Goal: Transaction & Acquisition: Purchase product/service

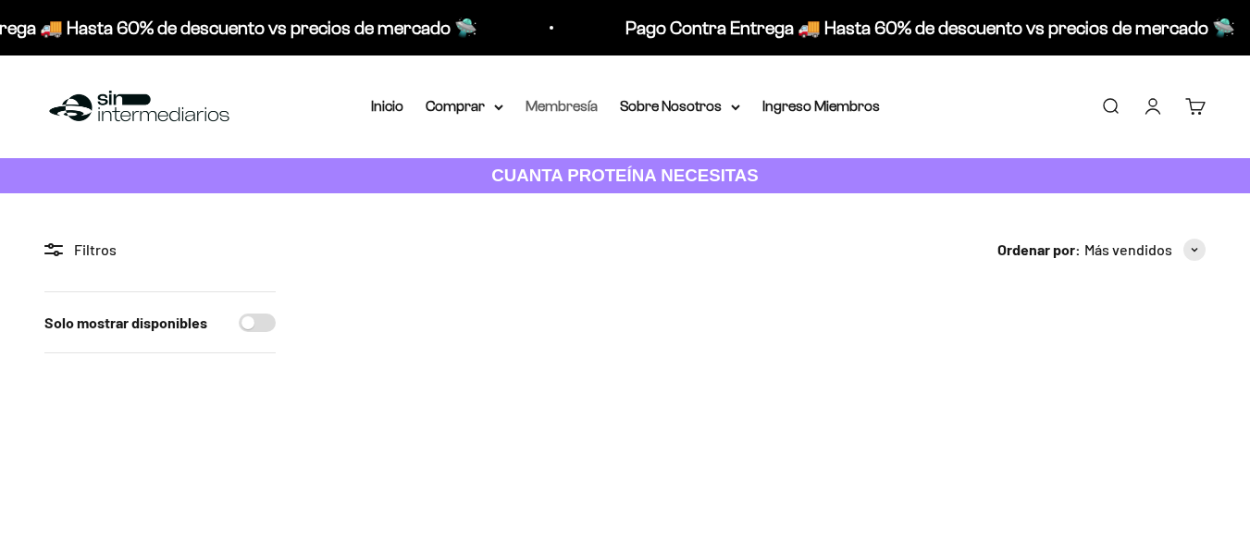
click at [568, 105] on link "Membresía" at bounding box center [561, 106] width 72 height 16
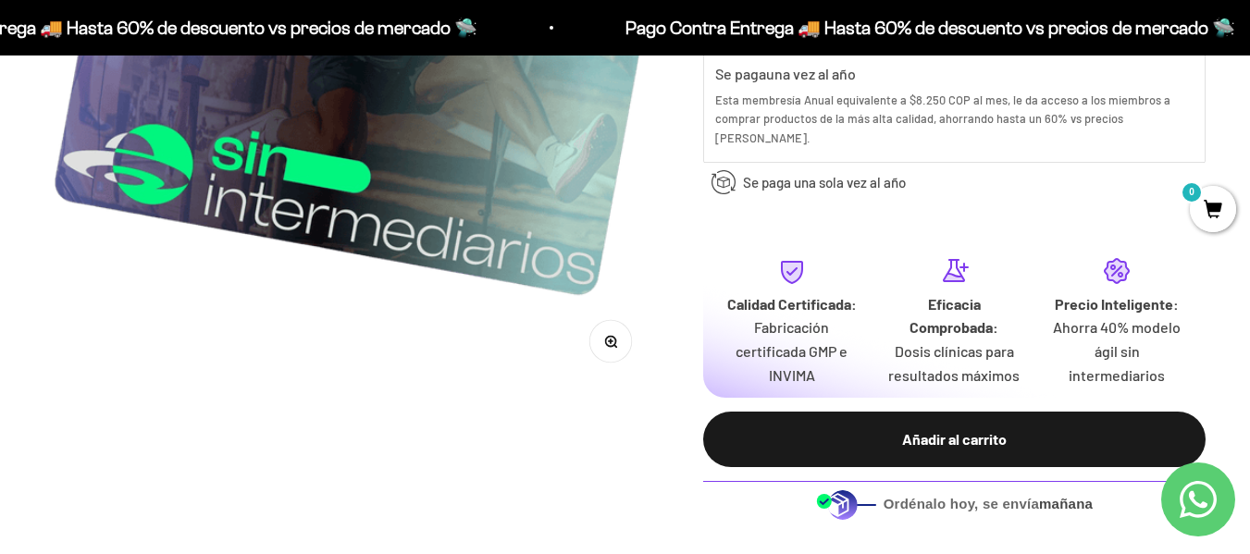
scroll to position [833, 0]
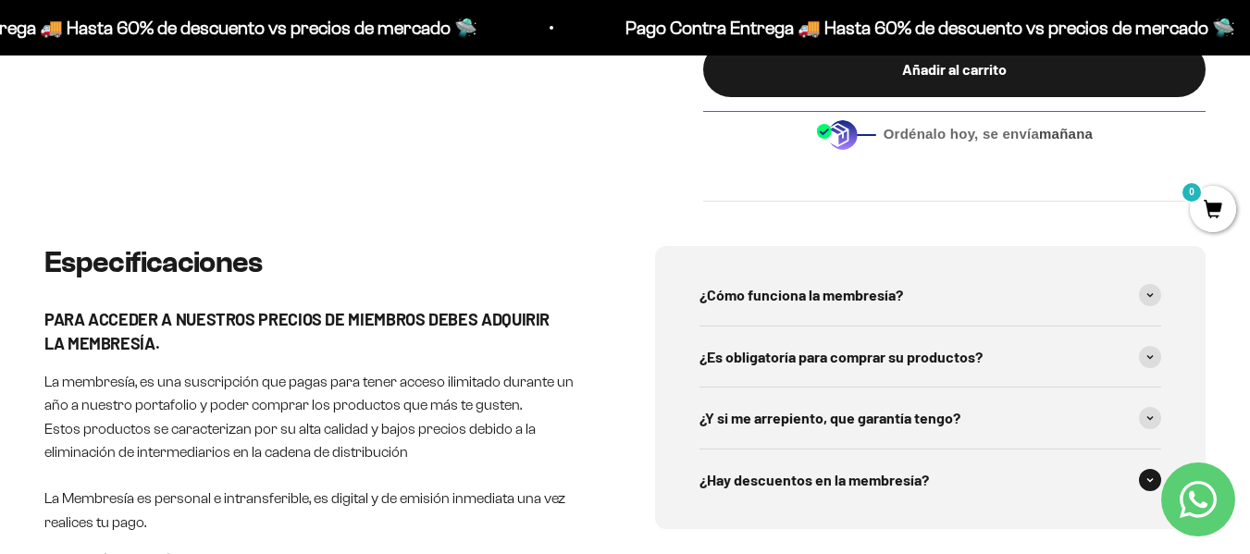
click at [919, 471] on span "¿Hay descuentos en la membresía?" at bounding box center [813, 480] width 229 height 24
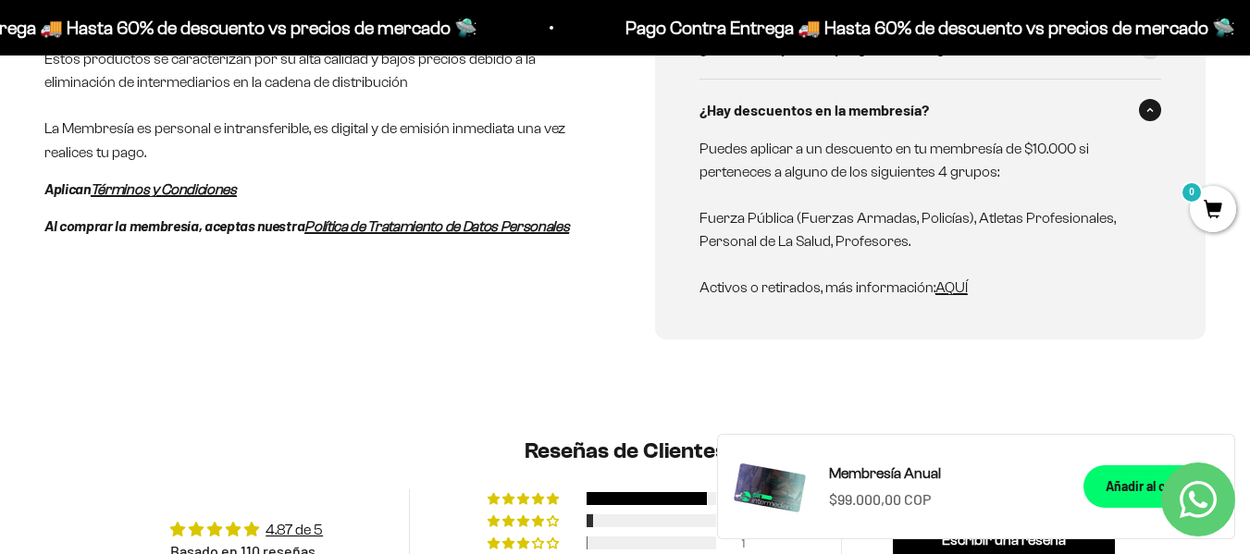
scroll to position [1110, 0]
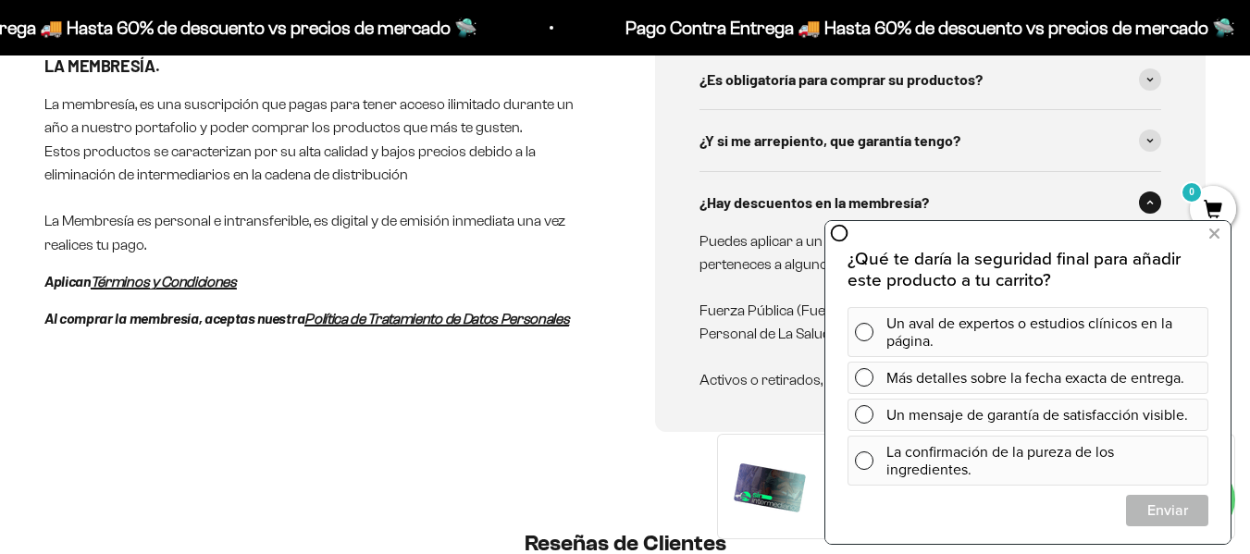
click at [674, 228] on div "¿Cómo funciona la membresía? Nuestra membresía, es una suscripción anual que pa…" at bounding box center [930, 200] width 551 height 463
click at [1213, 234] on icon at bounding box center [1214, 234] width 10 height 24
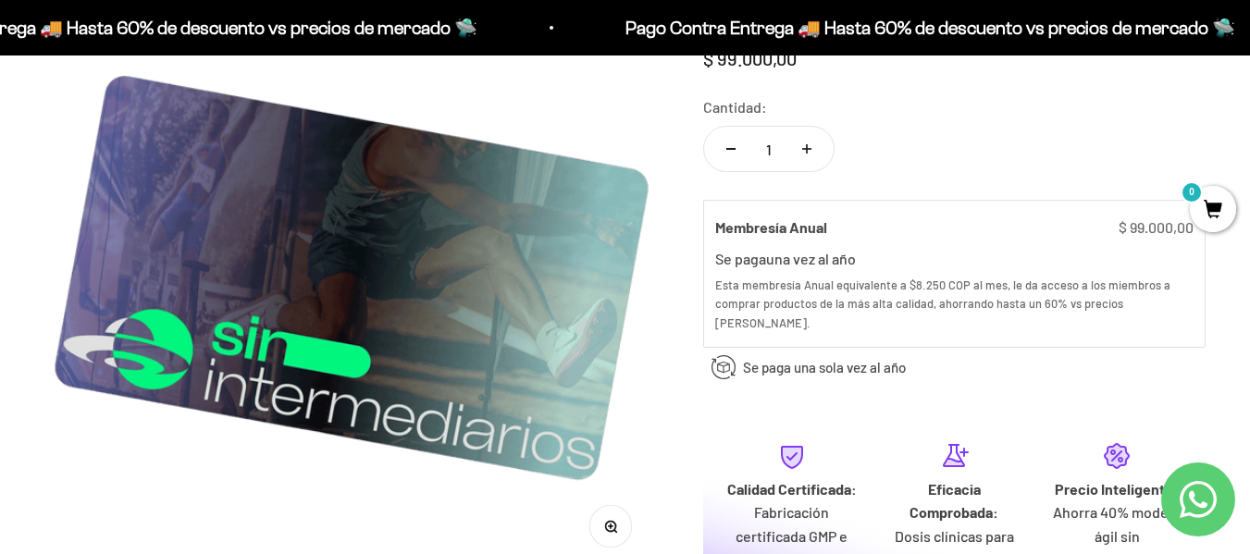
scroll to position [0, 0]
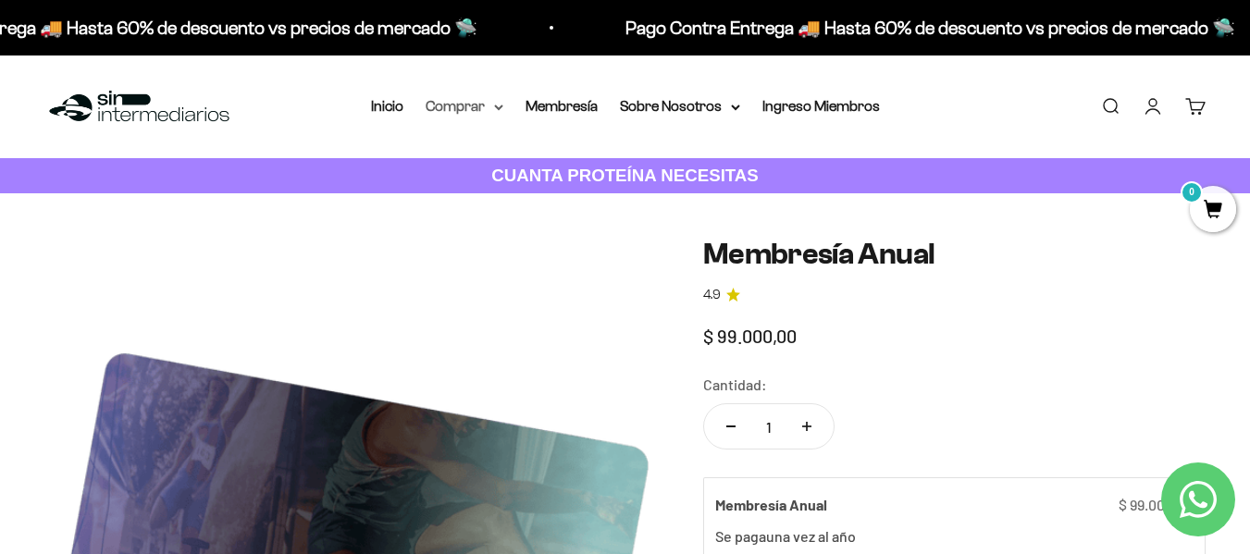
click at [494, 111] on summary "Comprar" at bounding box center [465, 106] width 78 height 24
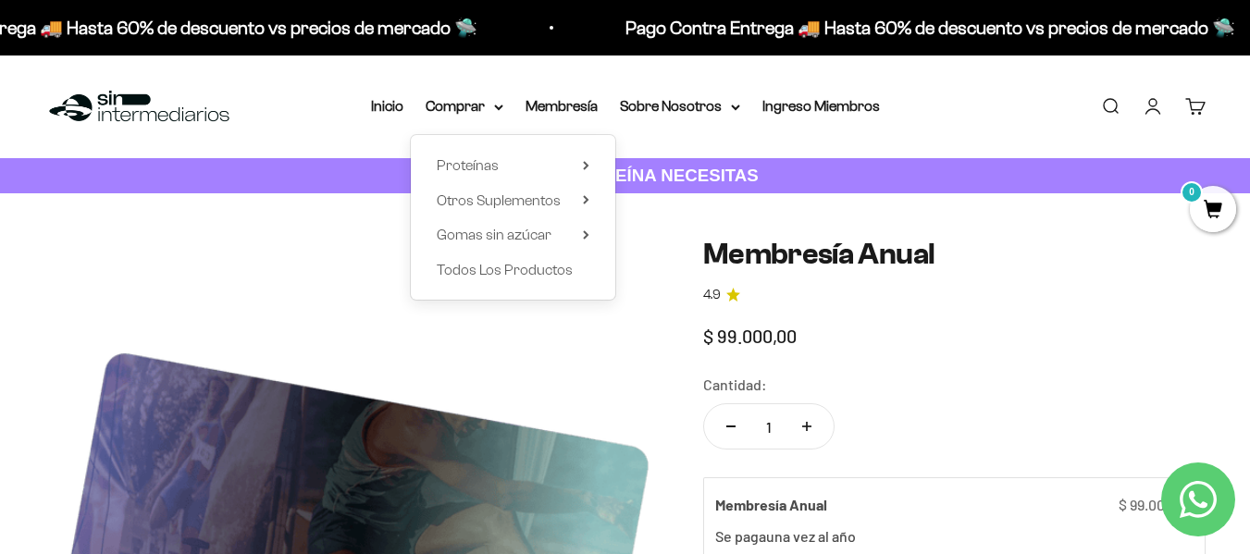
click at [592, 168] on div "Proteínas Ver Todos Whey Iso Vegan" at bounding box center [513, 217] width 204 height 165
click at [574, 171] on summary "Proteínas" at bounding box center [513, 166] width 153 height 24
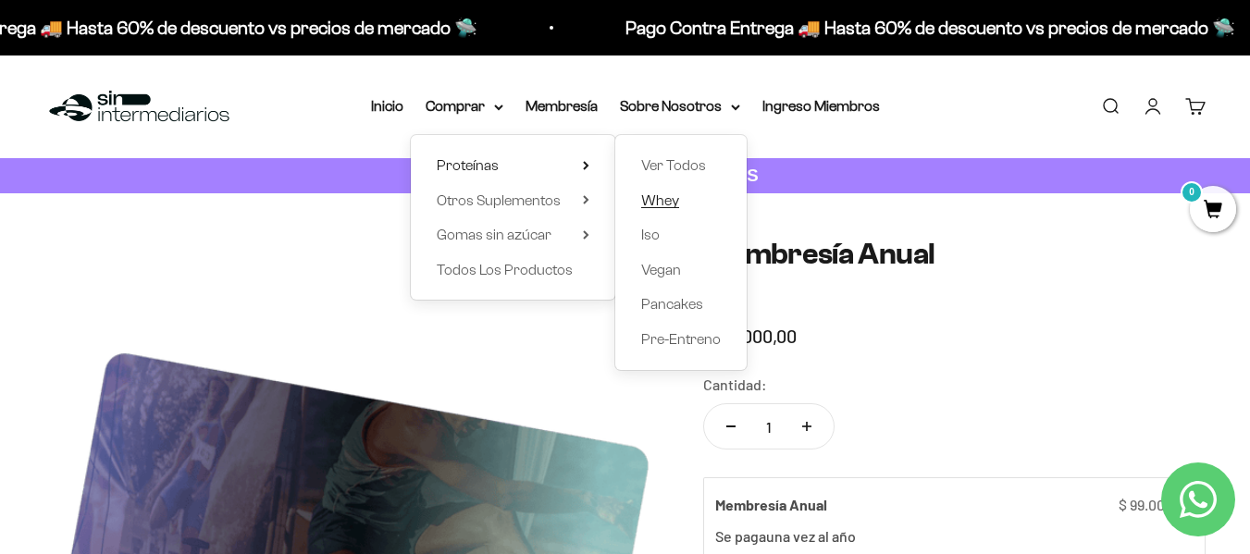
click at [671, 199] on span "Whey" at bounding box center [660, 200] width 38 height 16
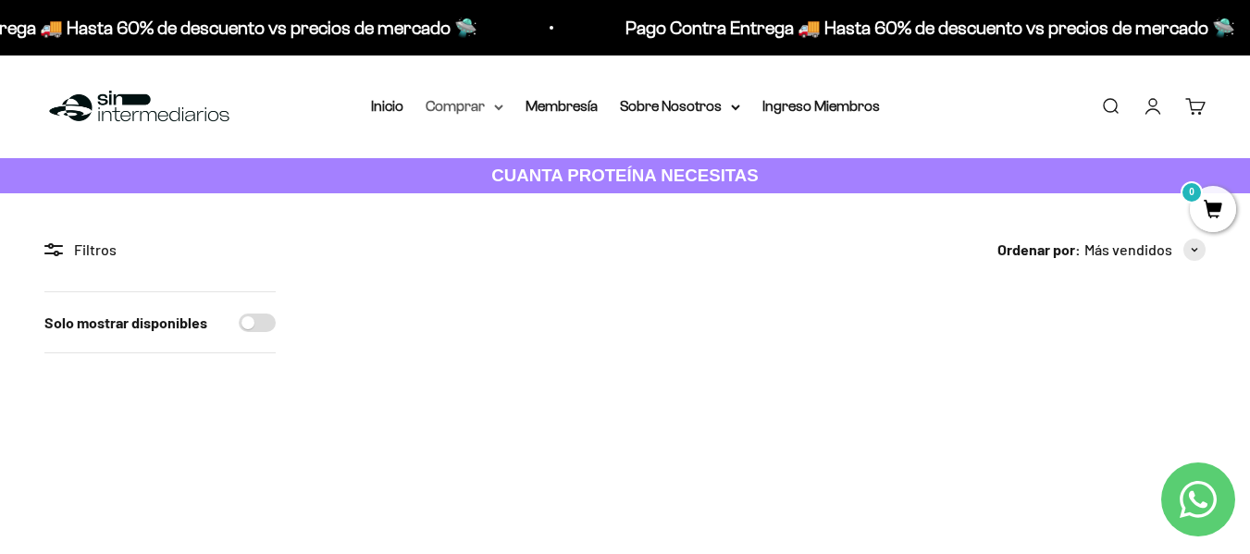
click at [467, 111] on summary "Comprar" at bounding box center [465, 106] width 78 height 24
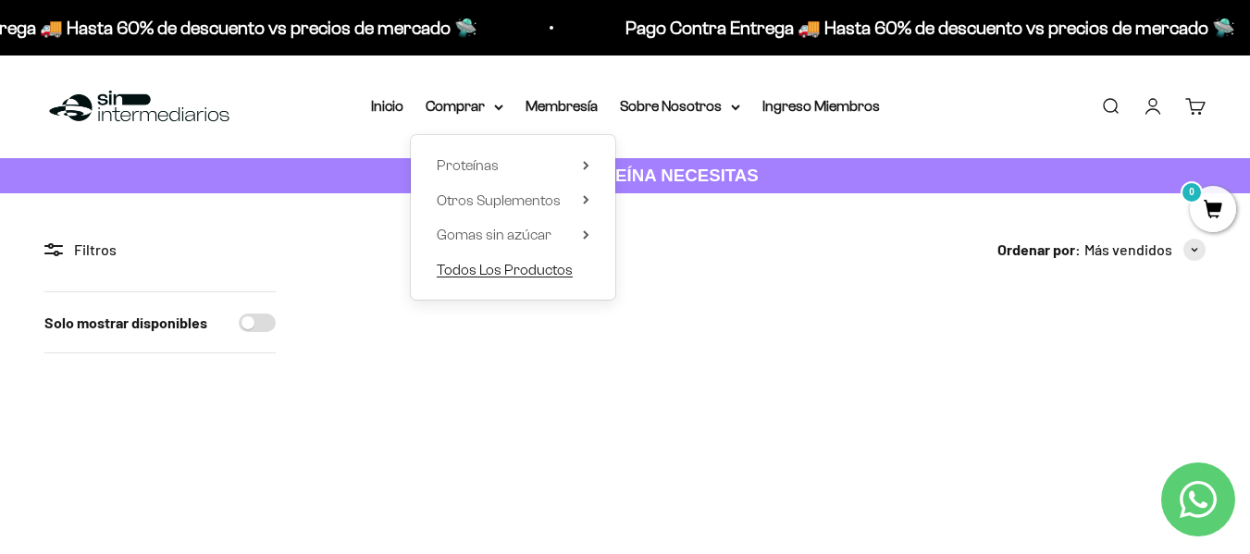
click at [564, 276] on span "Todos Los Productos" at bounding box center [505, 270] width 136 height 16
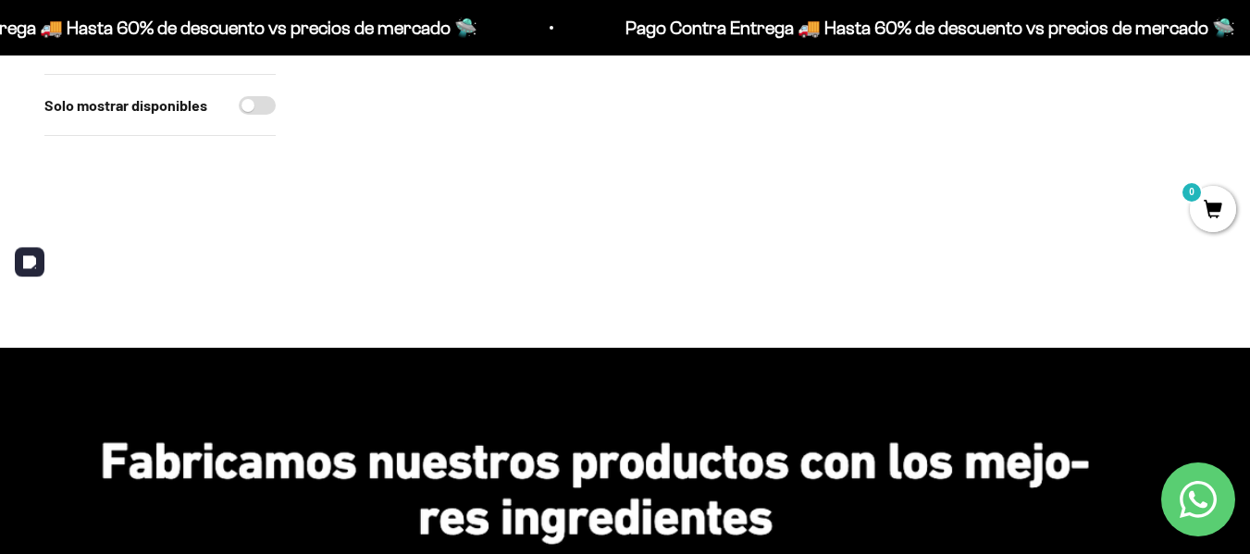
scroll to position [3608, 0]
